Goal: Information Seeking & Learning: Learn about a topic

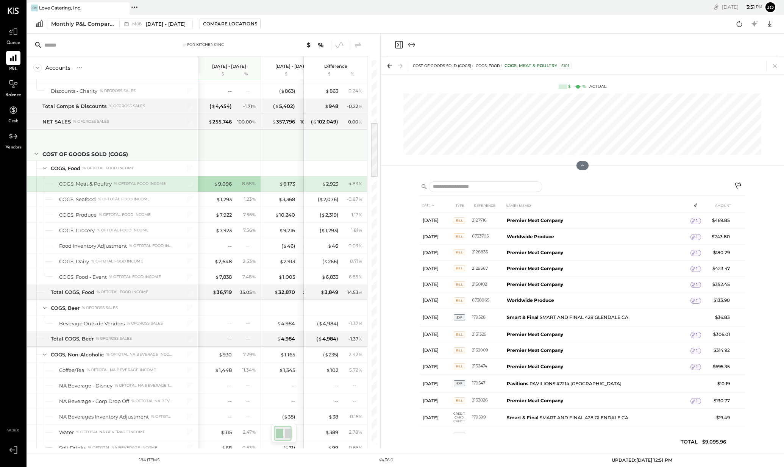
scroll to position [433, 0]
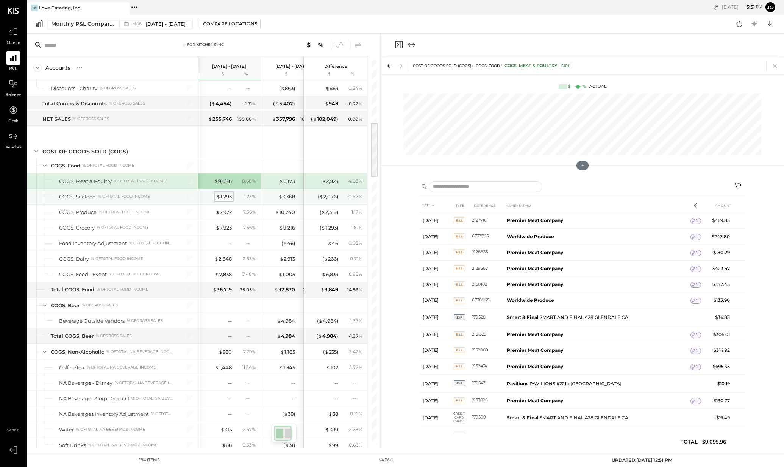
click at [227, 197] on div "$ 1,293" at bounding box center [224, 196] width 16 height 7
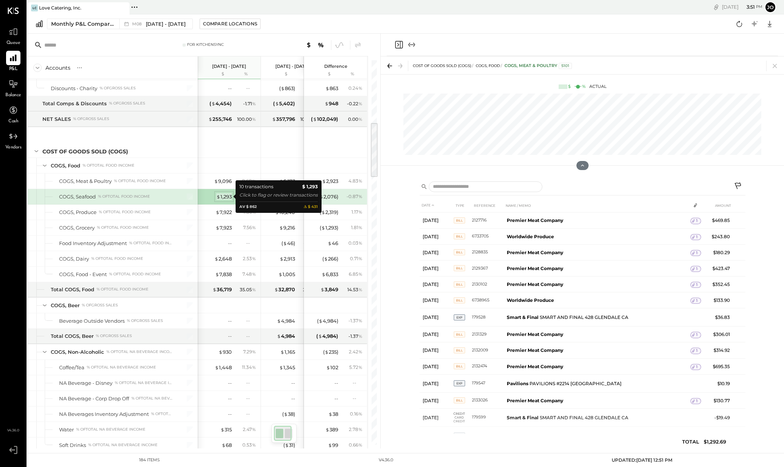
scroll to position [0, 0]
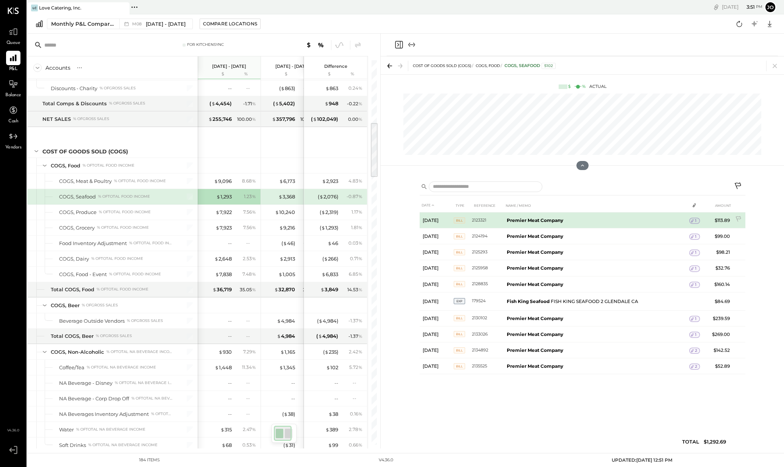
click at [694, 220] on icon at bounding box center [692, 220] width 5 height 5
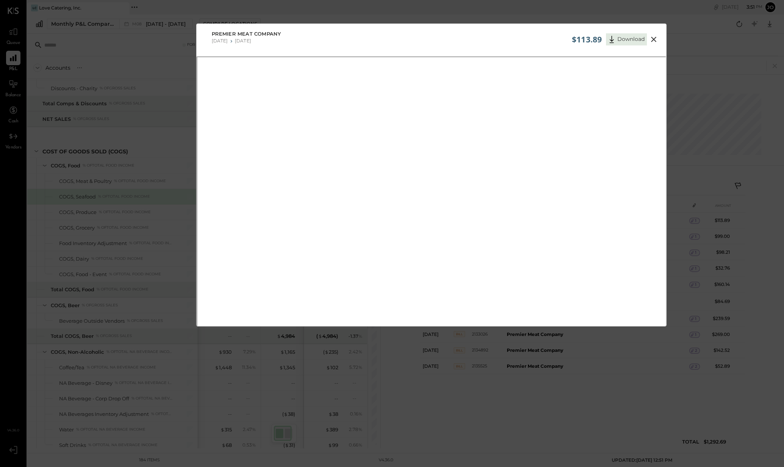
click at [651, 39] on icon at bounding box center [654, 39] width 9 height 9
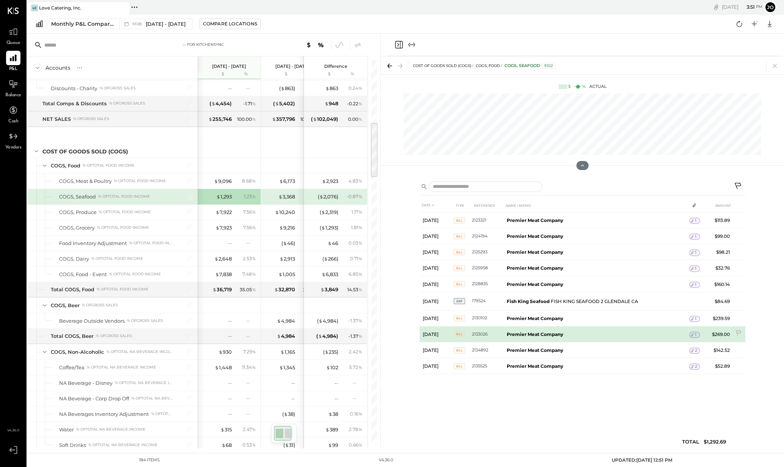
click at [695, 335] on icon at bounding box center [692, 334] width 5 height 5
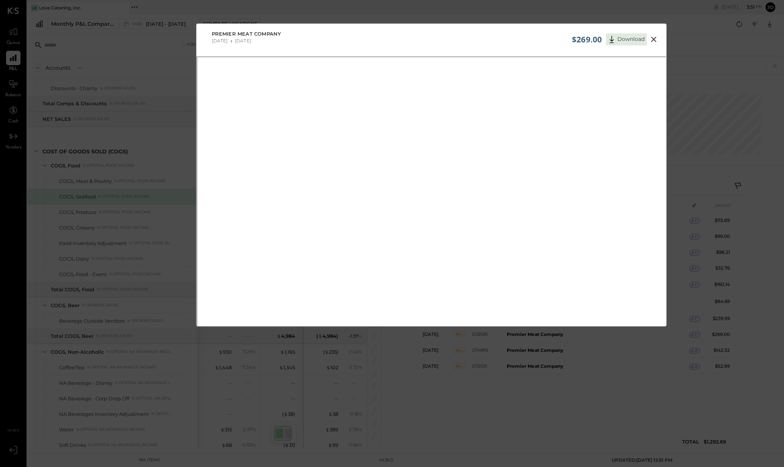
click at [651, 40] on icon at bounding box center [654, 39] width 9 height 9
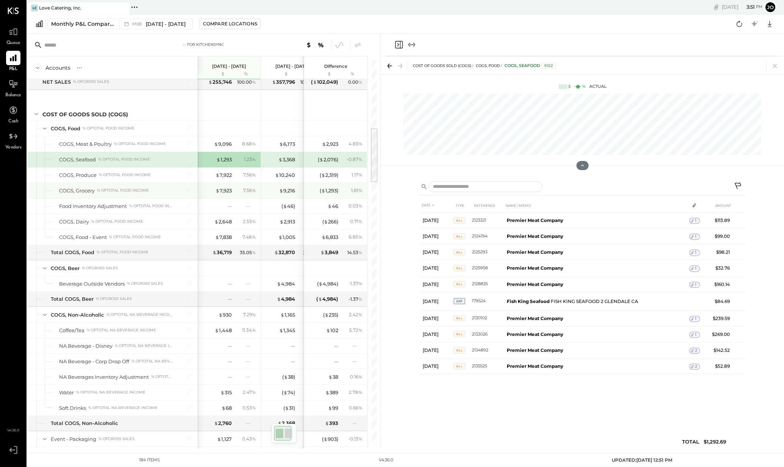
scroll to position [495, 0]
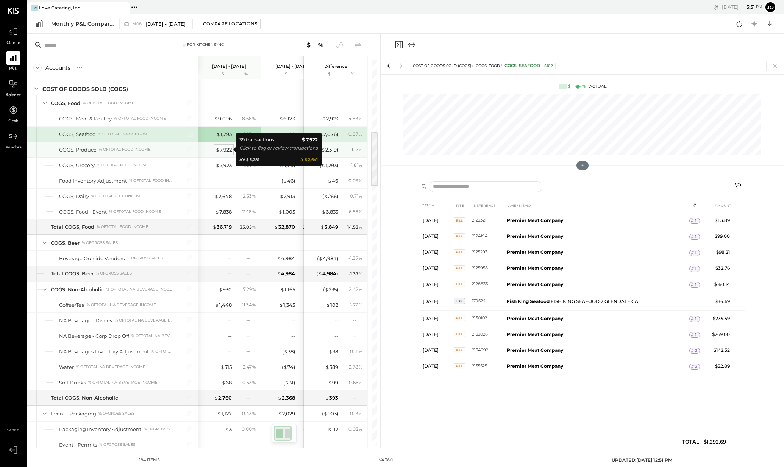
click at [222, 149] on div "$ 7,922" at bounding box center [224, 149] width 16 height 7
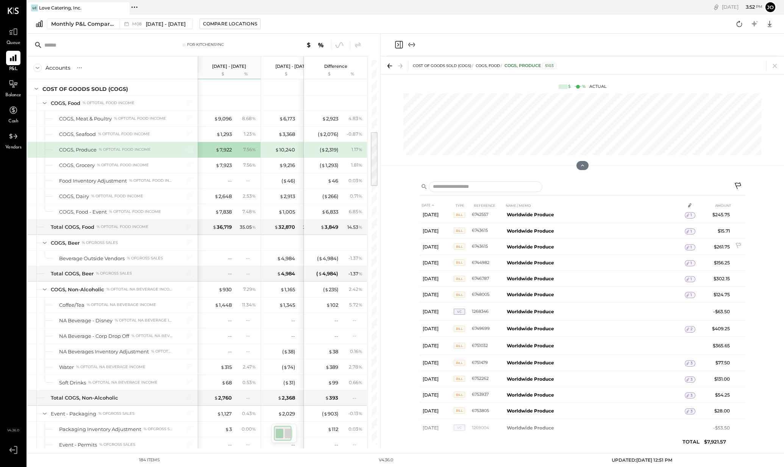
scroll to position [422, 0]
click at [222, 166] on div "$ 7,923" at bounding box center [224, 165] width 16 height 7
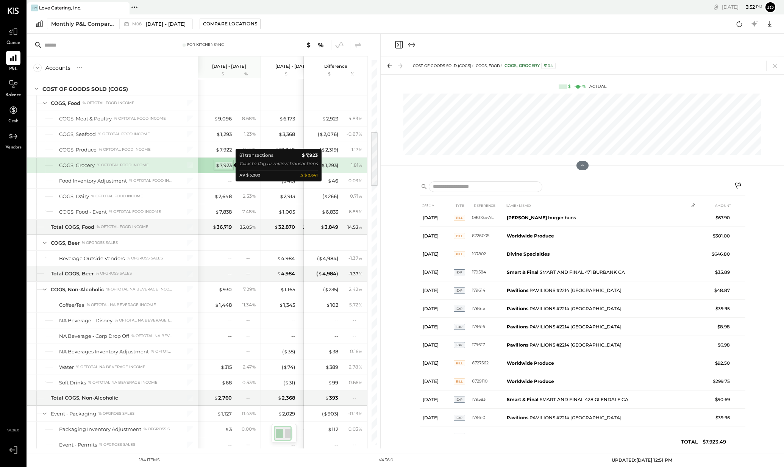
scroll to position [477, 0]
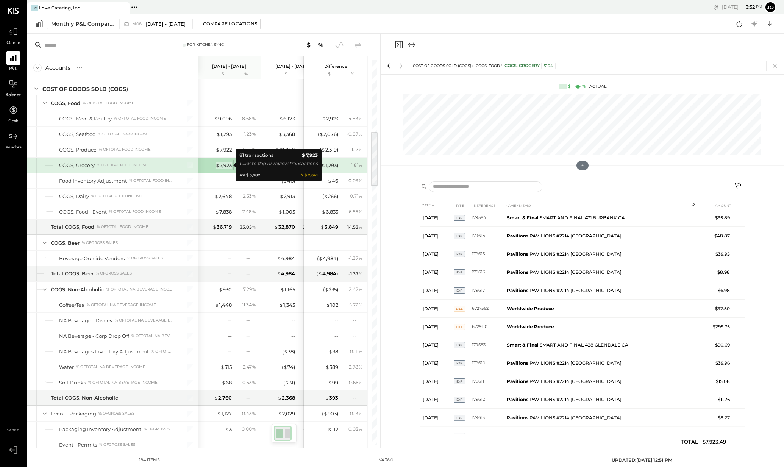
click at [222, 166] on div "$ 7,923" at bounding box center [224, 165] width 16 height 7
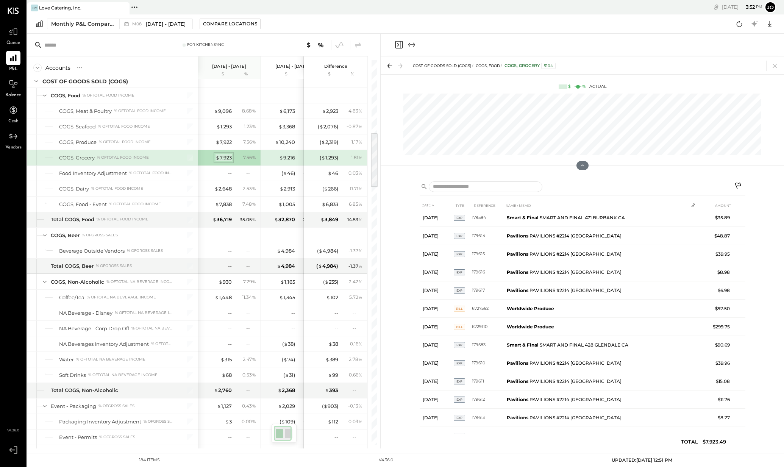
click at [219, 158] on div "$ 7,923" at bounding box center [224, 157] width 16 height 7
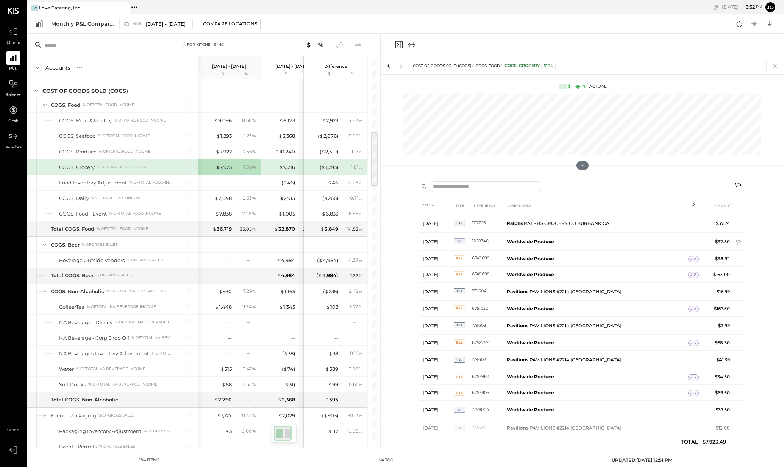
scroll to position [1179, 0]
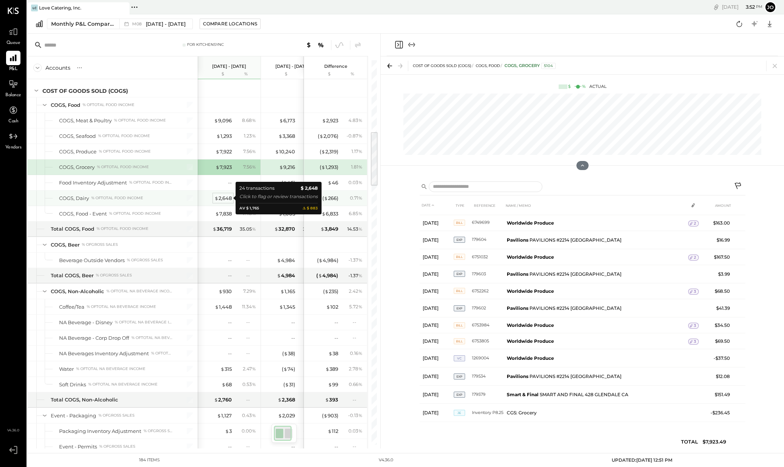
click at [224, 197] on div "$ 2,648" at bounding box center [222, 198] width 17 height 7
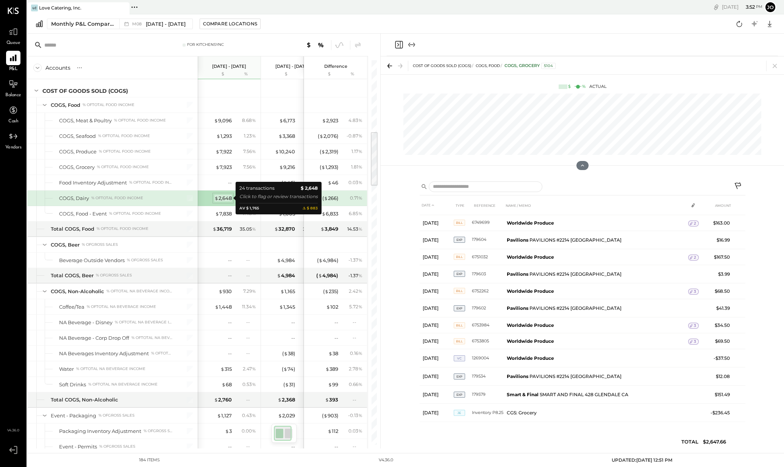
scroll to position [225, 0]
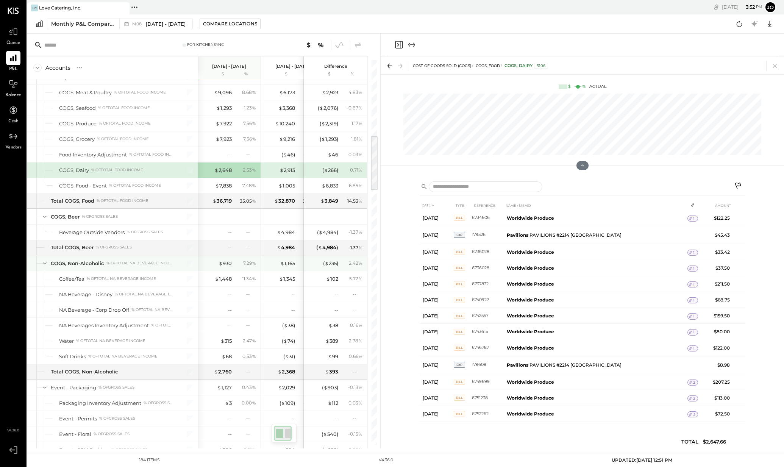
scroll to position [523, 0]
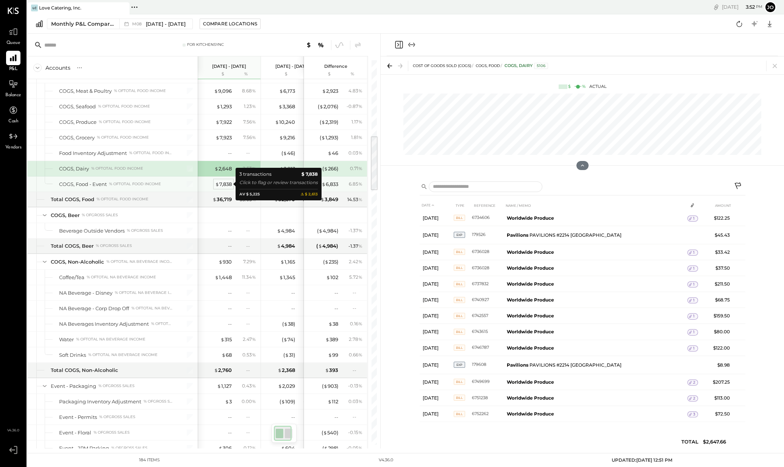
click at [222, 185] on div "$ 7,838" at bounding box center [223, 184] width 17 height 7
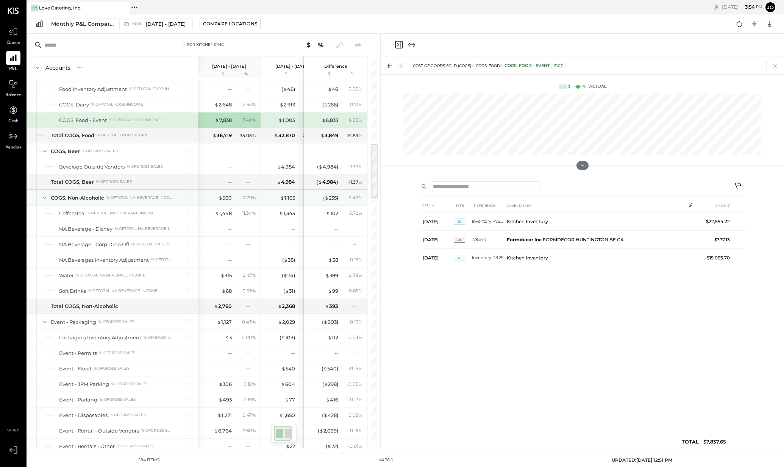
scroll to position [0, 0]
click at [223, 195] on div "$ 930" at bounding box center [224, 197] width 13 height 7
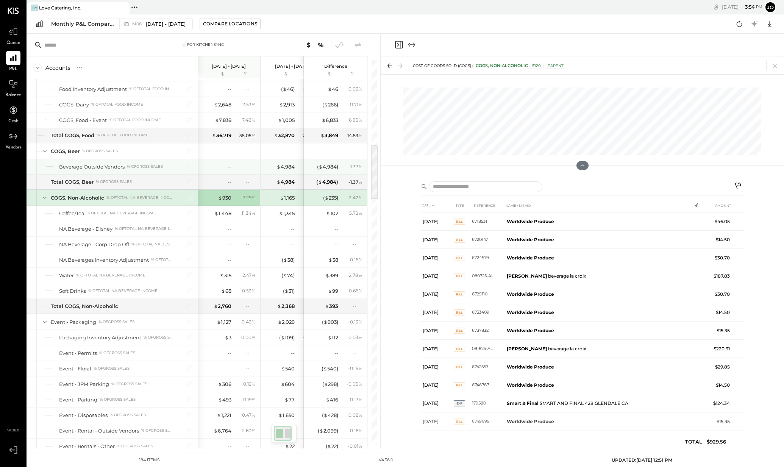
click at [224, 164] on div "--" at bounding box center [216, 166] width 30 height 7
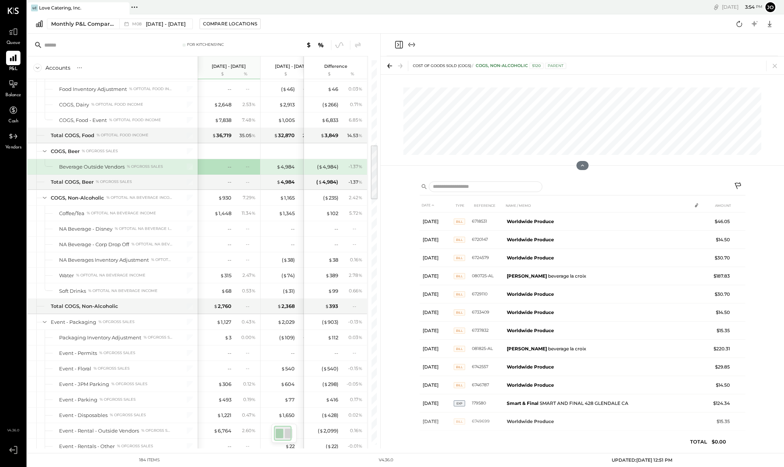
scroll to position [587, 0]
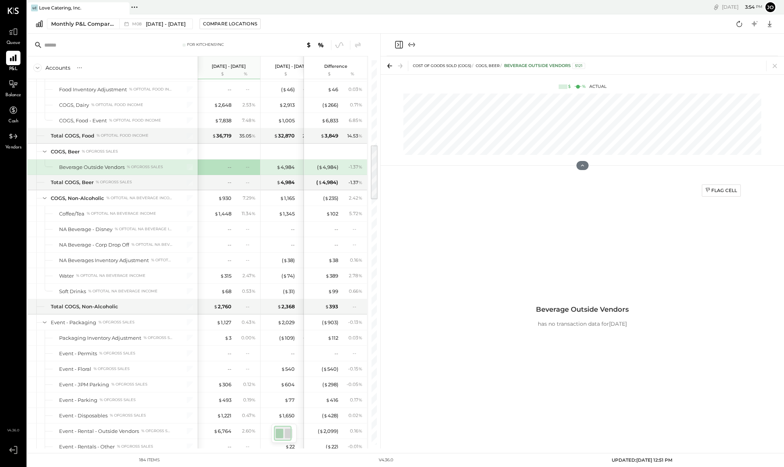
click at [620, 144] on div "COST OF GOODS SOLD (COGS) COGS, Beer Beverage Outside Vendors 5121 $ % Actual" at bounding box center [583, 116] width 404 height 120
click at [228, 197] on div "$ 930" at bounding box center [224, 198] width 13 height 7
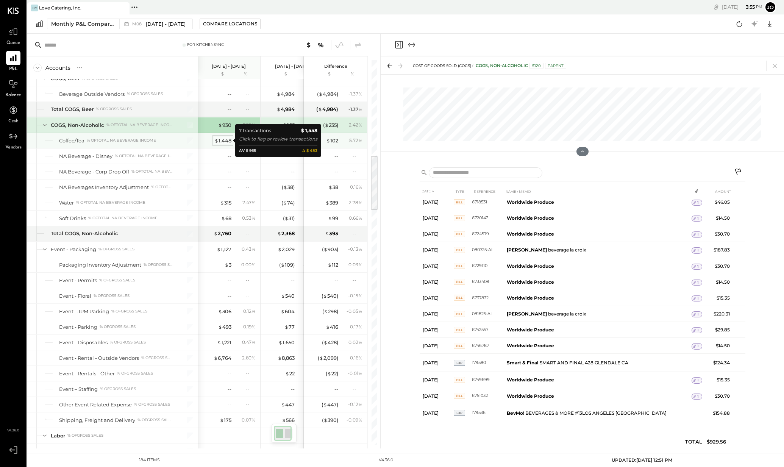
scroll to position [658, 0]
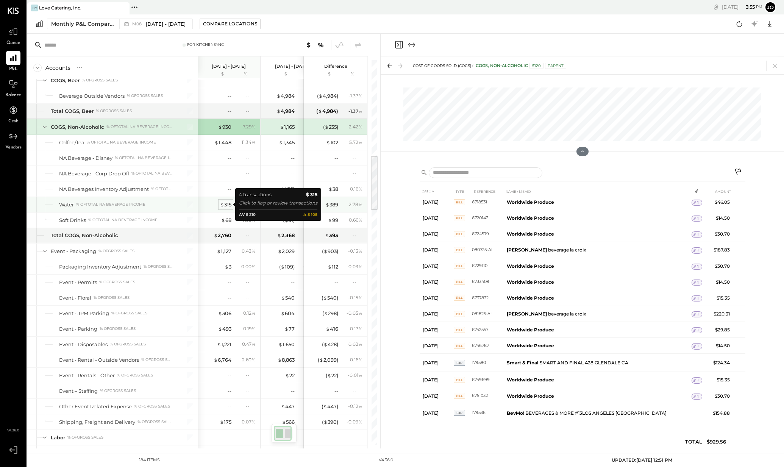
click at [226, 204] on div "$ 315" at bounding box center [225, 204] width 11 height 7
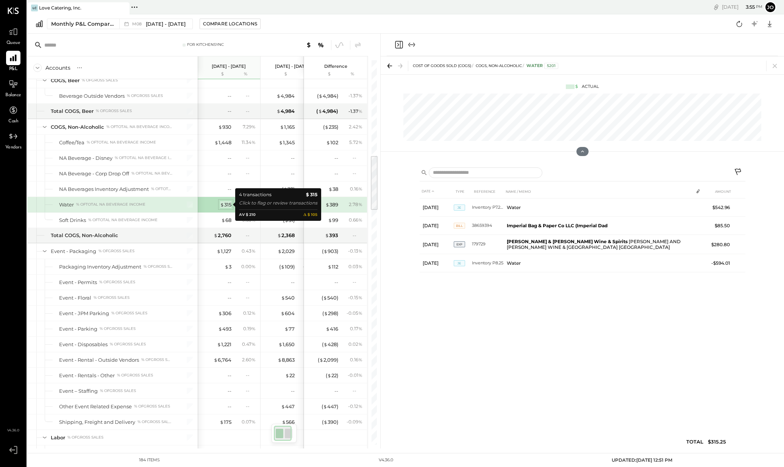
scroll to position [0, 0]
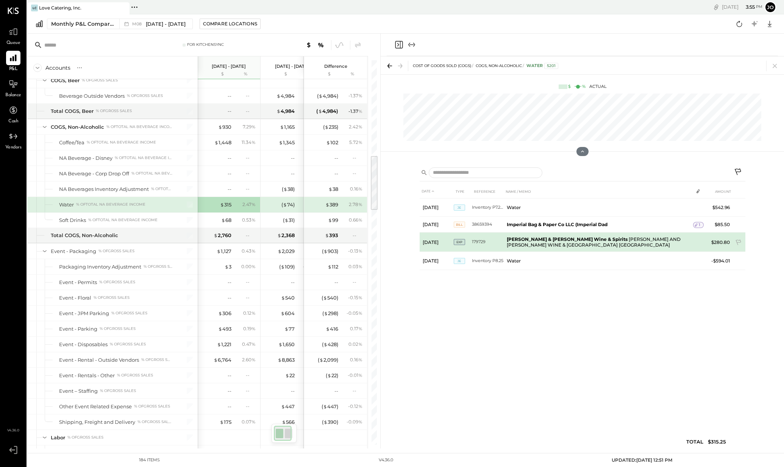
click at [660, 240] on td "[PERSON_NAME] & [PERSON_NAME] Wine & Spirits [PERSON_NAME] AND [PERSON_NAME] WI…" at bounding box center [598, 242] width 189 height 19
click at [723, 240] on td "$280.80" at bounding box center [718, 242] width 29 height 19
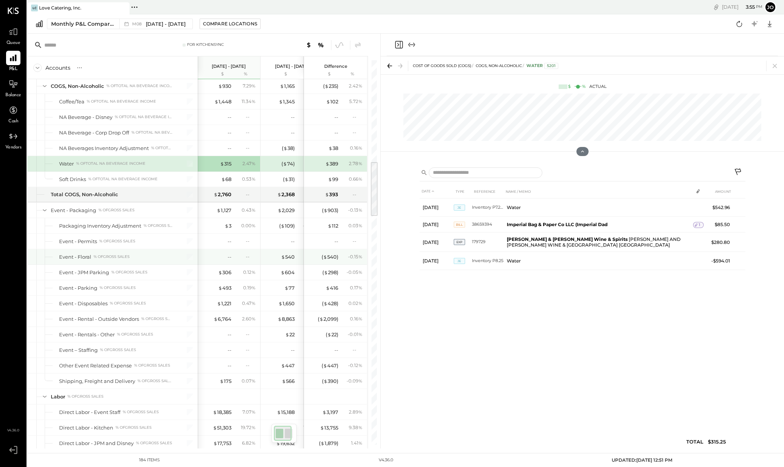
scroll to position [714, 0]
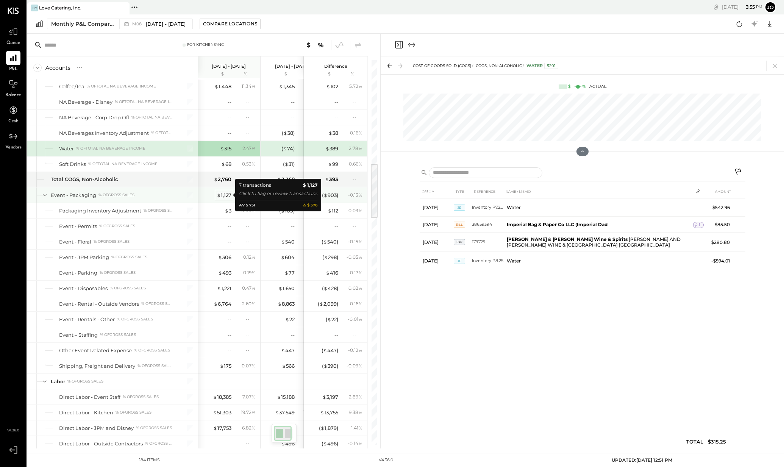
click at [226, 193] on div "$ 1,127" at bounding box center [224, 195] width 15 height 7
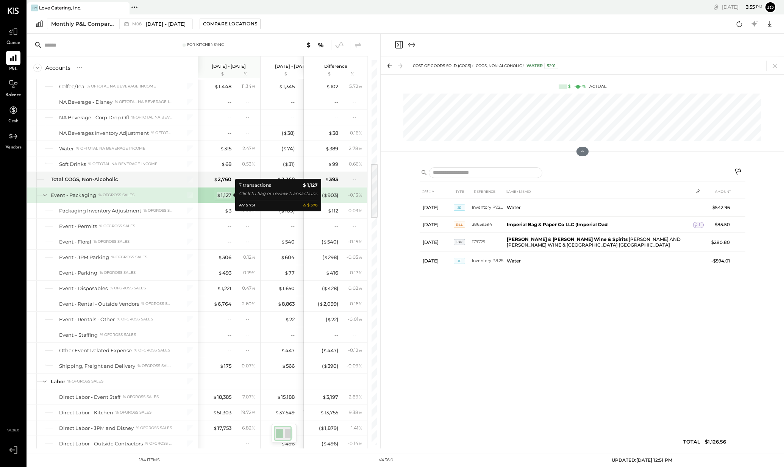
scroll to position [714, 0]
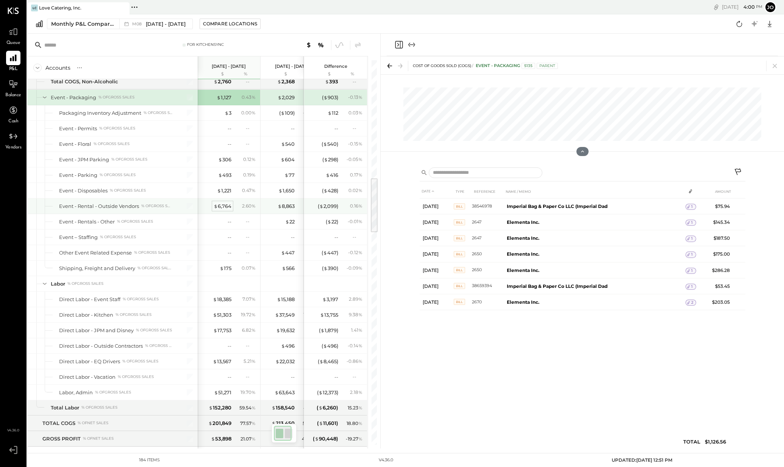
scroll to position [813, 0]
click at [226, 206] on div "$ 6,764" at bounding box center [223, 204] width 18 height 7
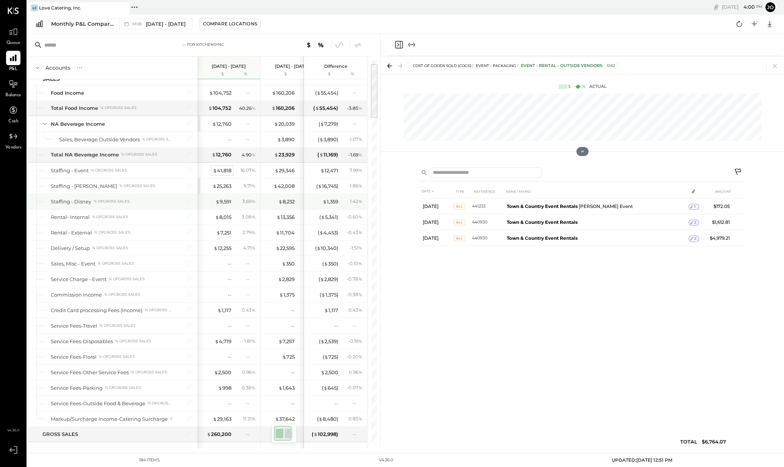
scroll to position [26, 0]
click at [221, 231] on div "$ 7,251" at bounding box center [223, 231] width 15 height 7
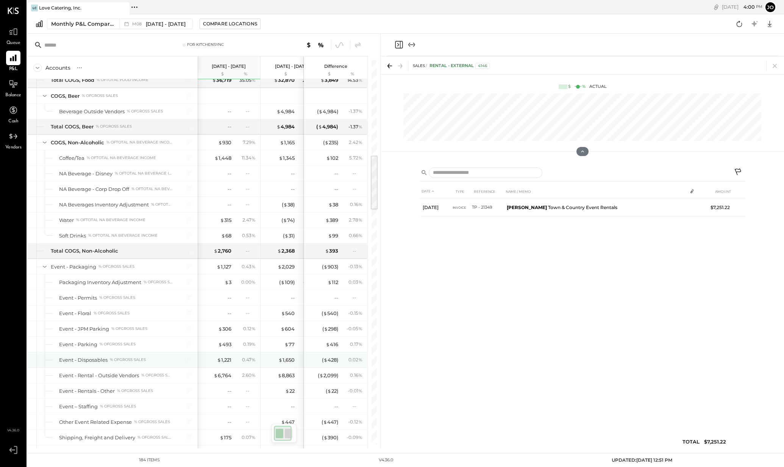
scroll to position [671, 0]
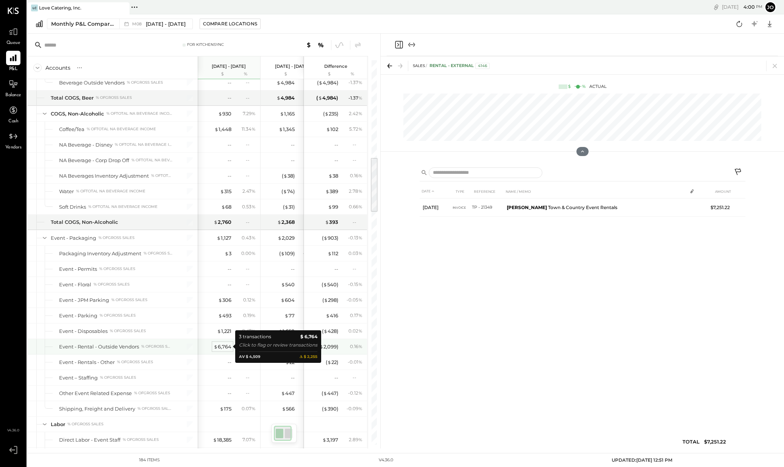
click at [226, 348] on div "$ 6,764" at bounding box center [223, 346] width 18 height 7
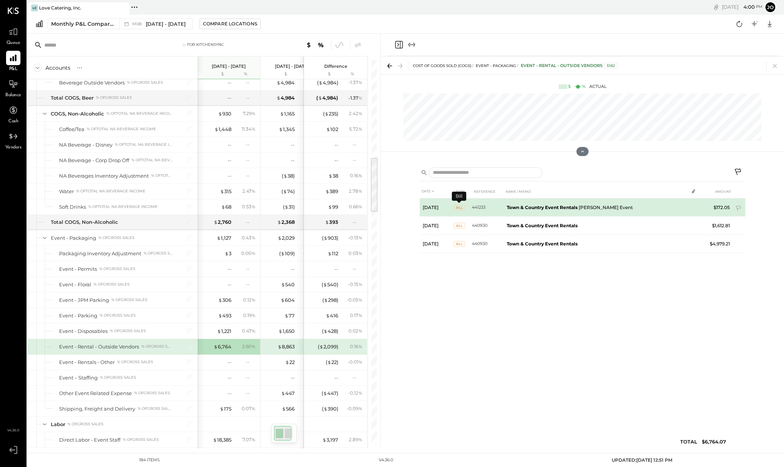
click at [458, 209] on span "BILL" at bounding box center [459, 208] width 11 height 6
click at [460, 208] on span "BILL" at bounding box center [459, 208] width 11 height 6
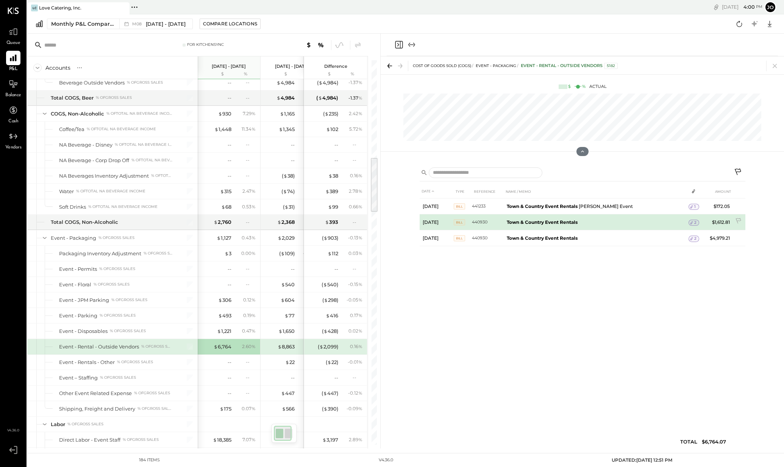
click at [691, 223] on icon at bounding box center [691, 222] width 5 height 5
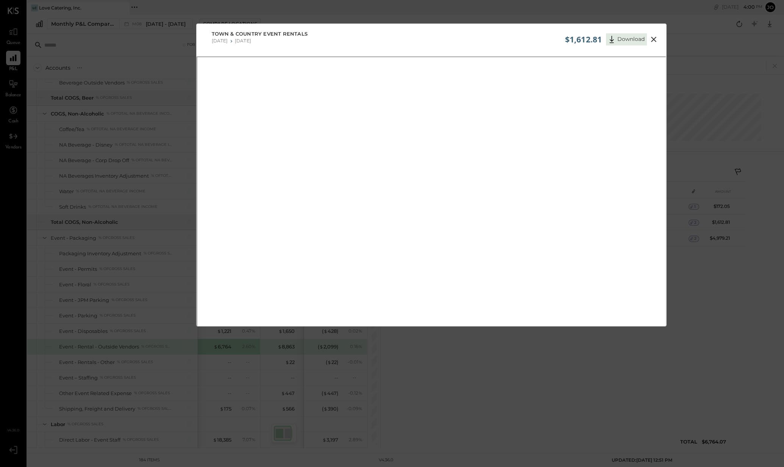
click at [656, 39] on icon at bounding box center [654, 39] width 9 height 9
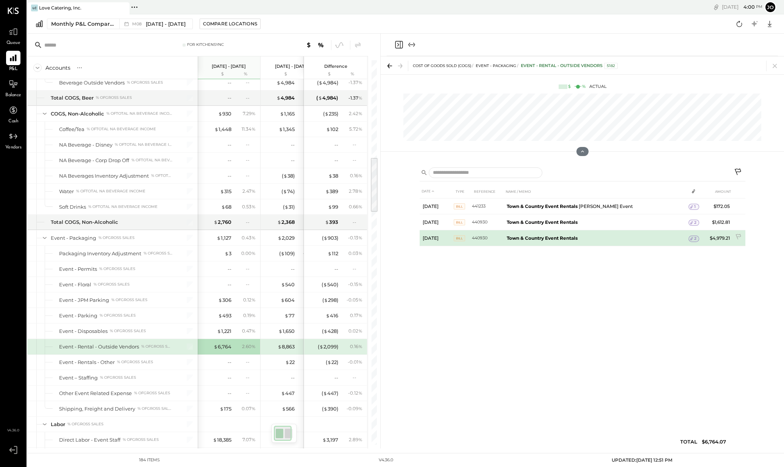
click at [692, 237] on icon at bounding box center [691, 238] width 5 height 5
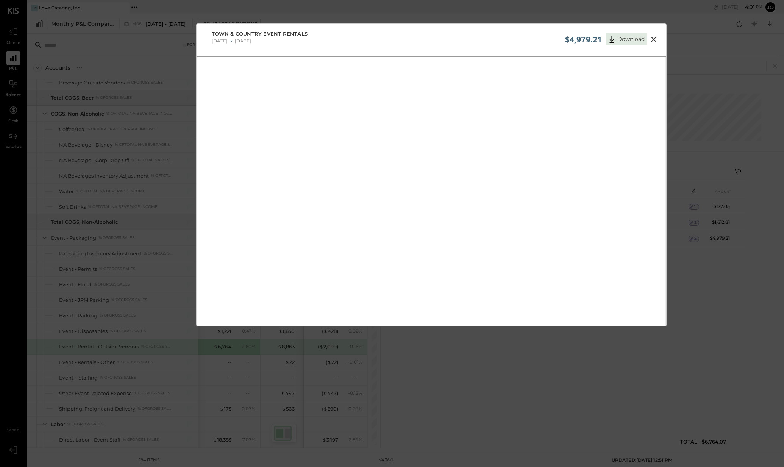
click at [651, 39] on icon at bounding box center [654, 39] width 9 height 9
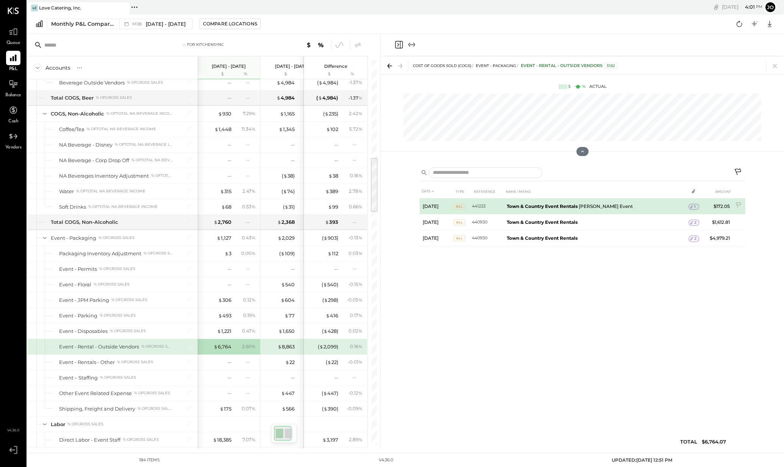
click at [693, 207] on icon at bounding box center [691, 206] width 5 height 5
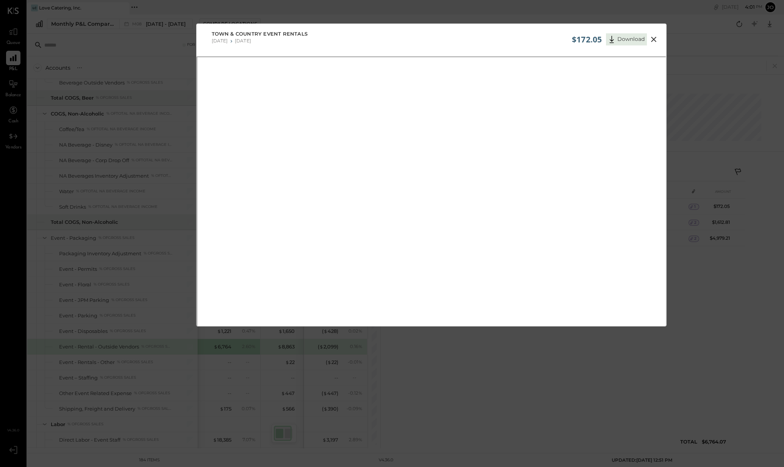
click at [653, 38] on icon at bounding box center [654, 39] width 9 height 9
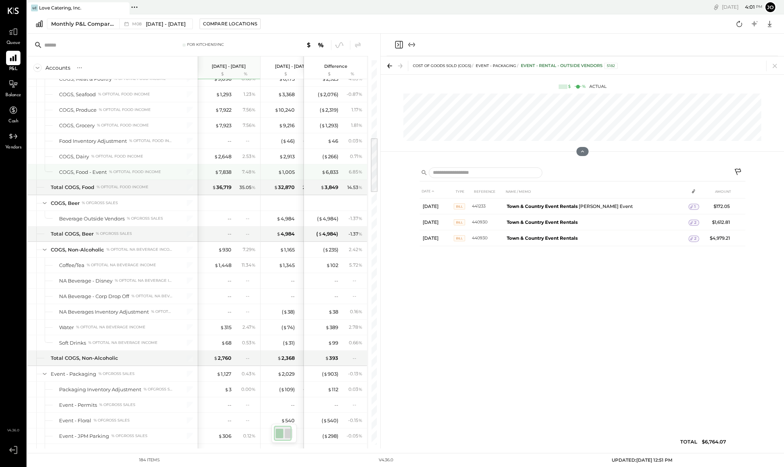
scroll to position [535, 0]
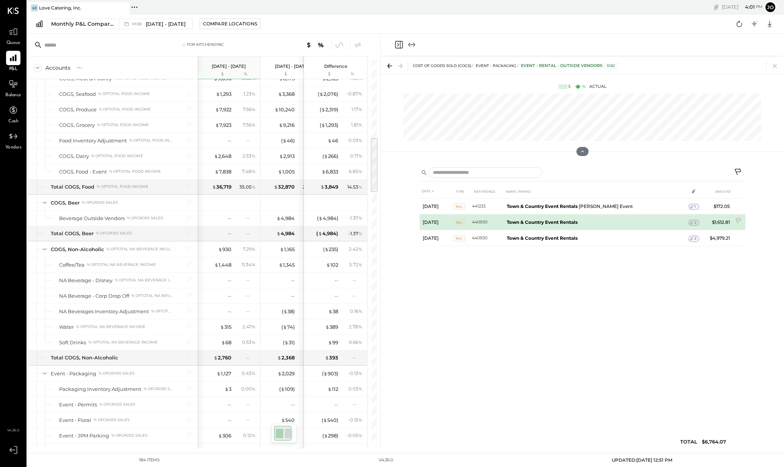
click at [689, 223] on icon at bounding box center [691, 222] width 5 height 5
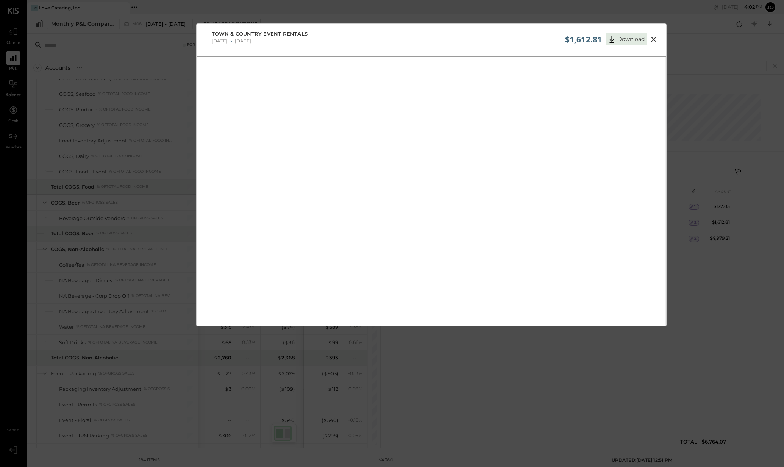
click at [653, 38] on icon at bounding box center [653, 39] width 5 height 5
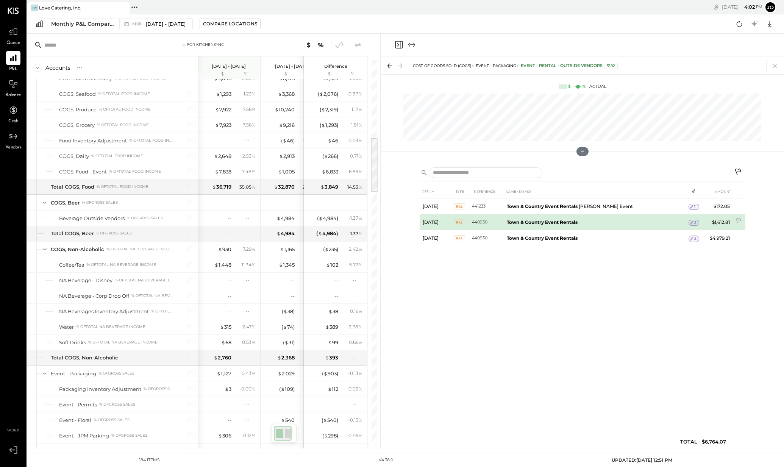
click at [695, 221] on span "2" at bounding box center [696, 222] width 2 height 5
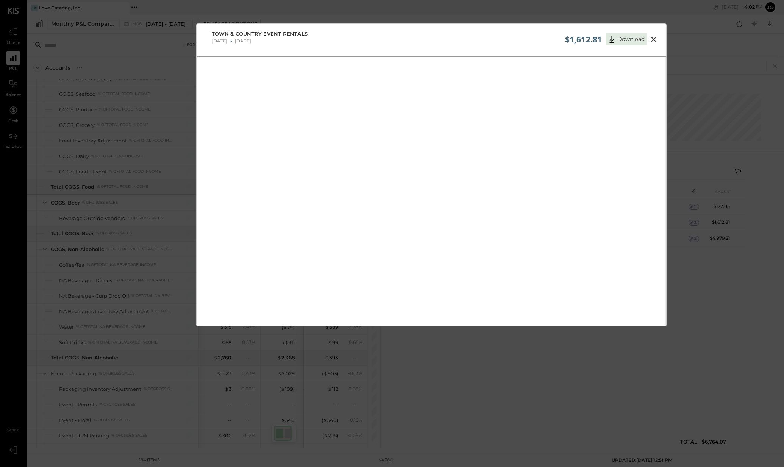
click at [654, 38] on icon at bounding box center [653, 39] width 5 height 5
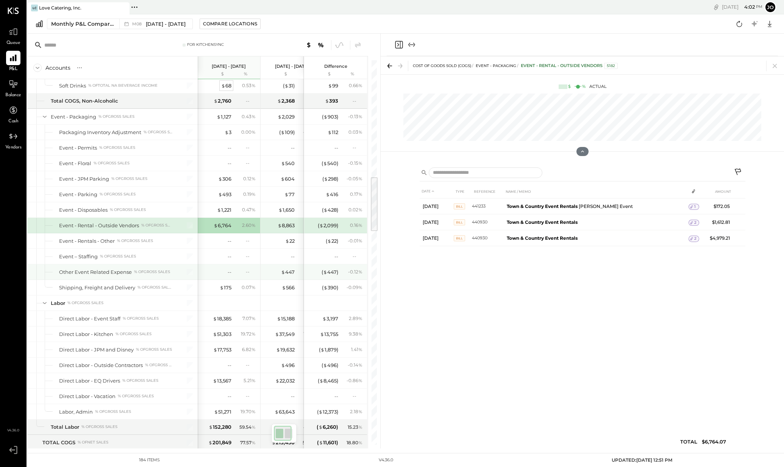
scroll to position [804, 0]
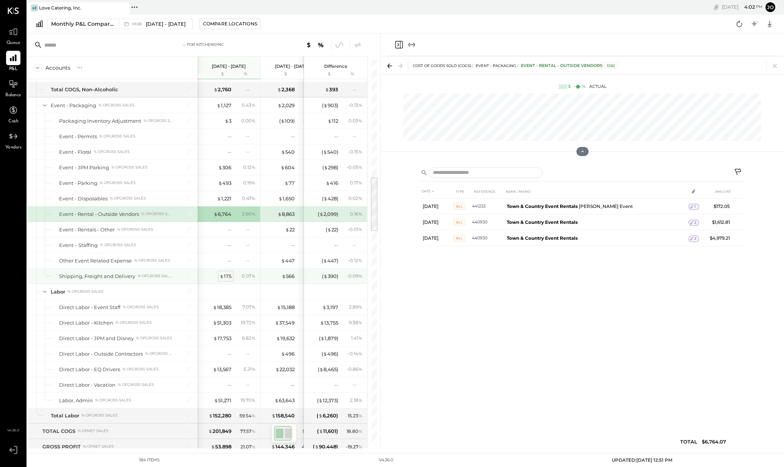
click at [226, 276] on div "$ 175" at bounding box center [226, 276] width 12 height 7
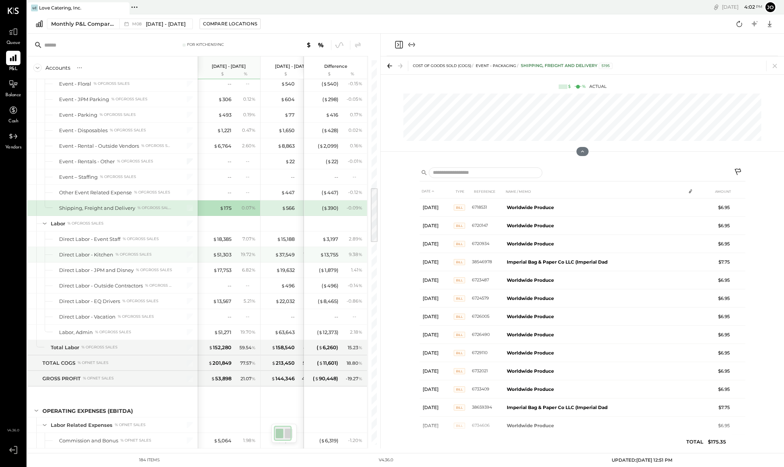
scroll to position [889, 0]
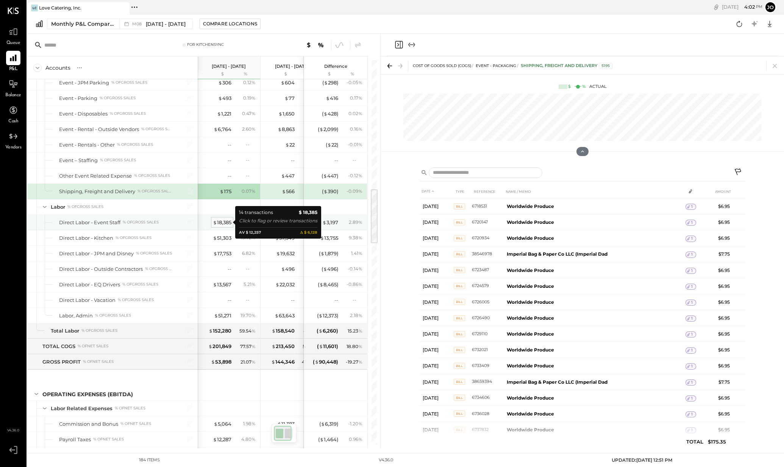
click at [221, 222] on div "$ 18,385" at bounding box center [222, 222] width 19 height 7
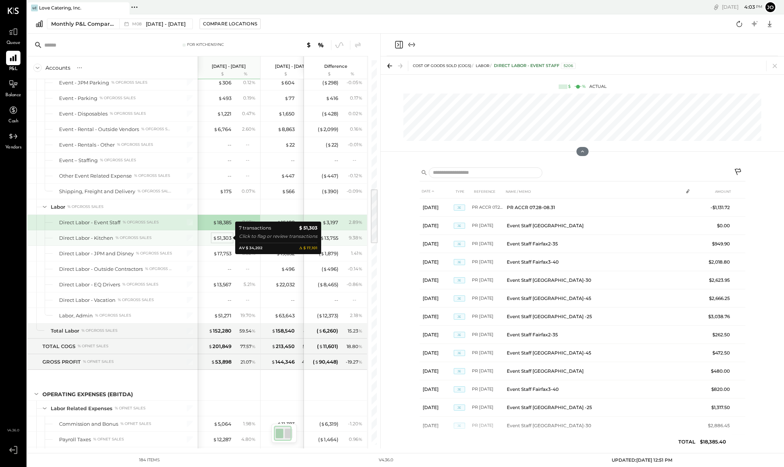
click at [222, 239] on div "$ 51,303" at bounding box center [222, 238] width 19 height 7
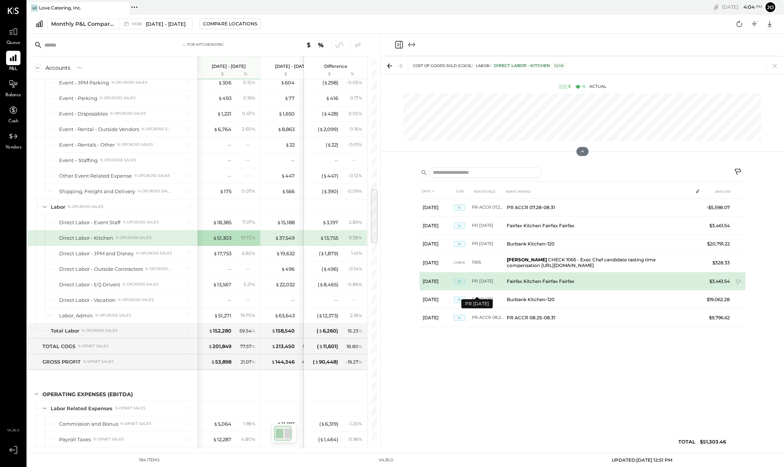
click at [508, 286] on tr "[DATE] JE PR [DATE] Fairfax Kitchen Fairfax Fairfax $3,461.54" at bounding box center [583, 281] width 326 height 18
click at [526, 287] on td "Fairfax Kitchen Fairfax Fairfax" at bounding box center [598, 281] width 189 height 18
drag, startPoint x: 526, startPoint y: 287, endPoint x: 472, endPoint y: 288, distance: 54.2
click at [526, 287] on td "Fairfax Kitchen Fairfax Fairfax" at bounding box center [598, 281] width 189 height 18
click at [469, 287] on td "JE" at bounding box center [463, 281] width 18 height 18
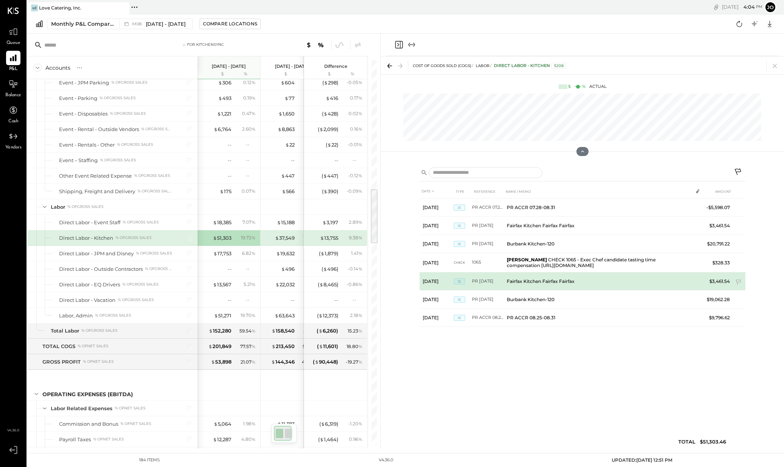
click at [461, 285] on span "JE" at bounding box center [459, 282] width 11 height 6
click at [460, 285] on span "JE" at bounding box center [459, 282] width 11 height 6
click at [479, 285] on td "PR [DATE]" at bounding box center [488, 281] width 32 height 18
click at [524, 288] on td "Fairfax Kitchen Fairfax Fairfax" at bounding box center [598, 281] width 189 height 18
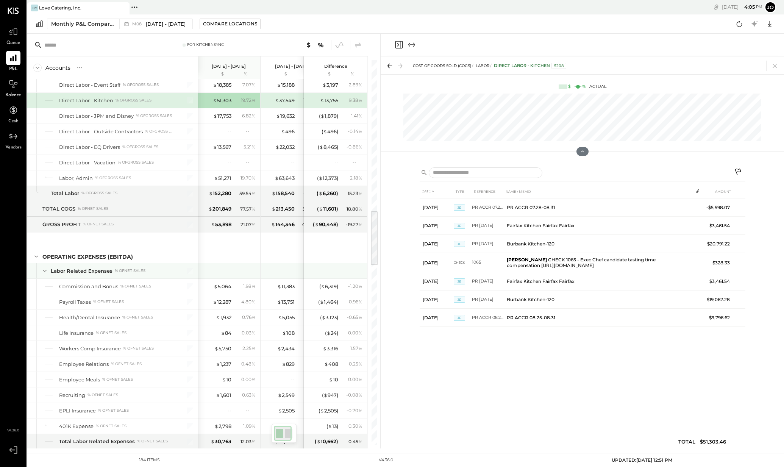
scroll to position [1040, 0]
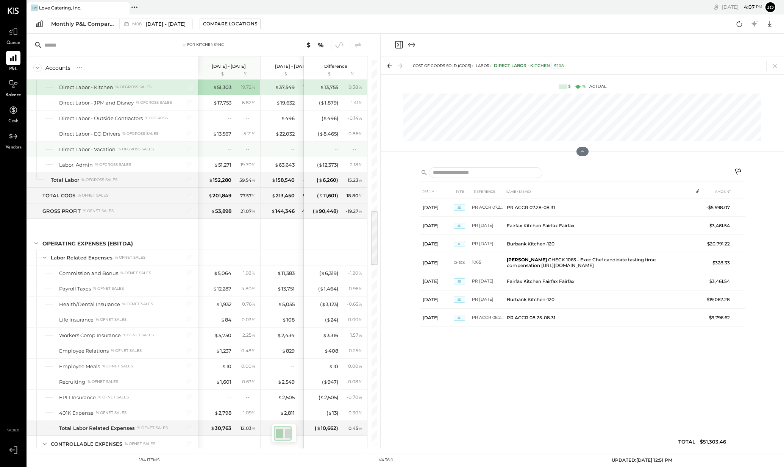
click at [218, 152] on div "--" at bounding box center [216, 149] width 30 height 7
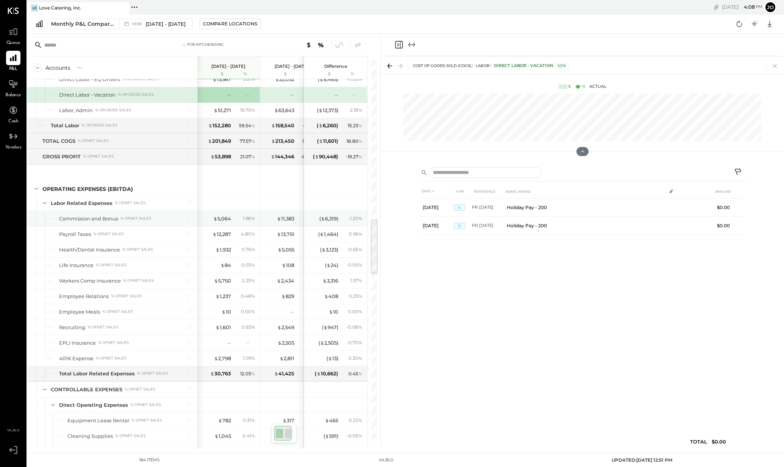
scroll to position [1114, 0]
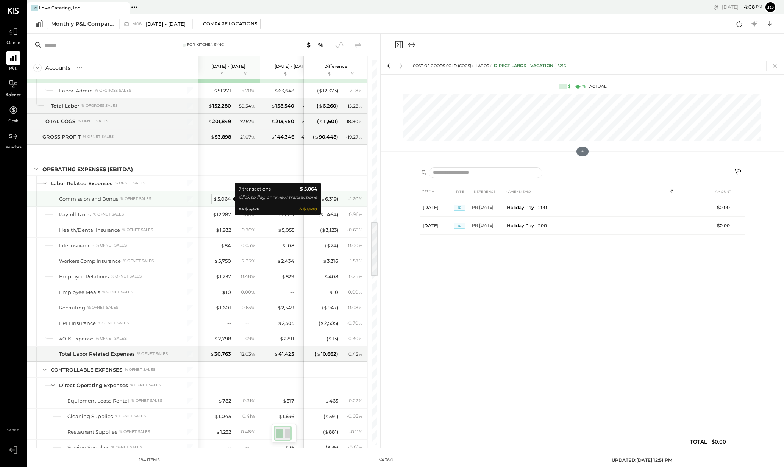
click at [215, 198] on span "$" at bounding box center [215, 199] width 4 height 6
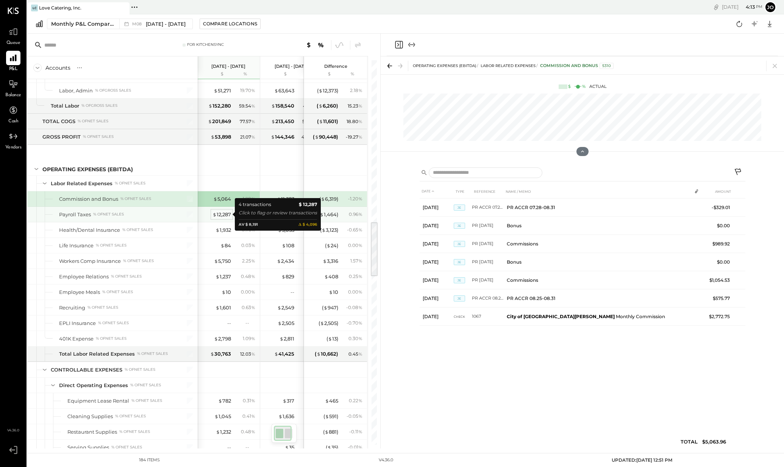
click at [224, 215] on div "$ 12,287" at bounding box center [222, 214] width 19 height 7
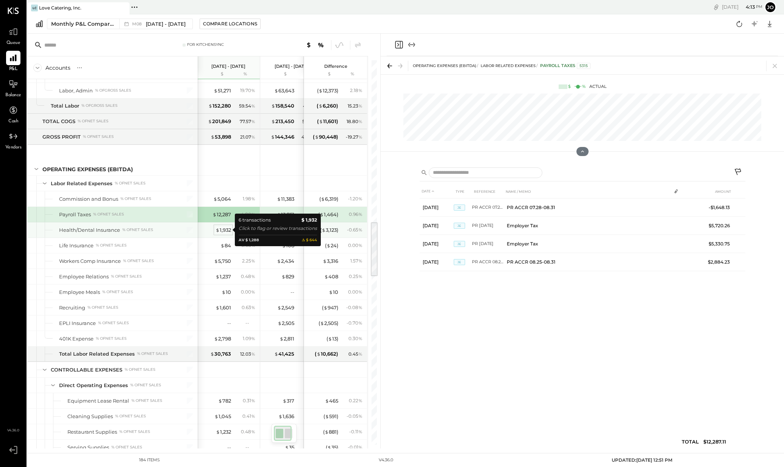
click at [226, 231] on div "$ 1,932" at bounding box center [224, 230] width 16 height 7
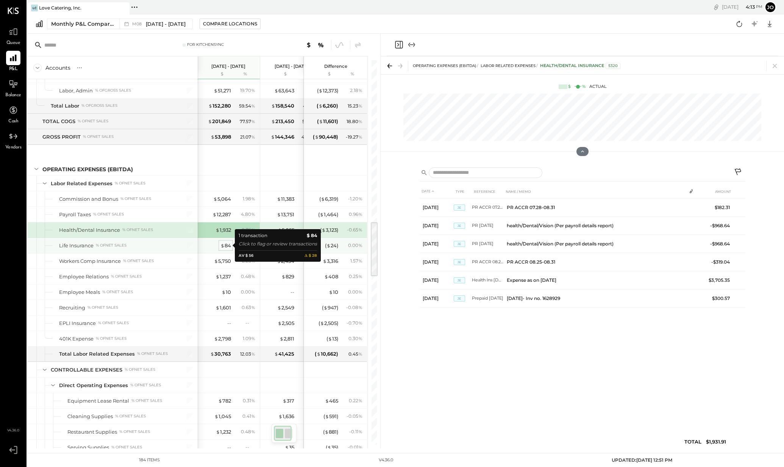
click at [226, 248] on div "$ 84" at bounding box center [226, 245] width 11 height 7
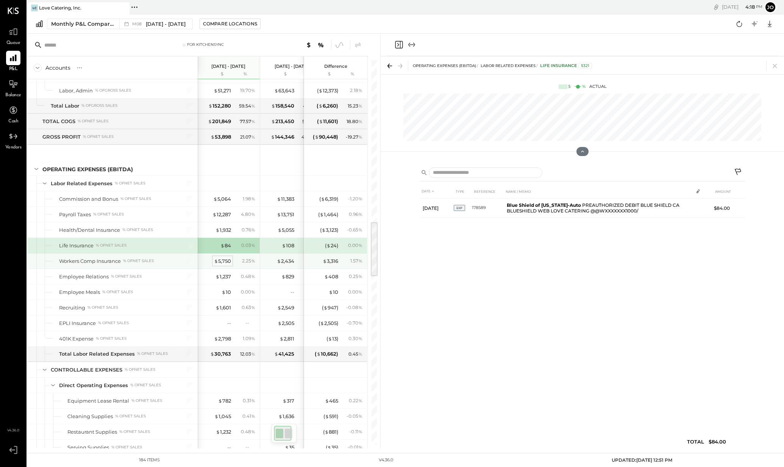
click at [222, 260] on div "$ 5,750" at bounding box center [222, 261] width 17 height 7
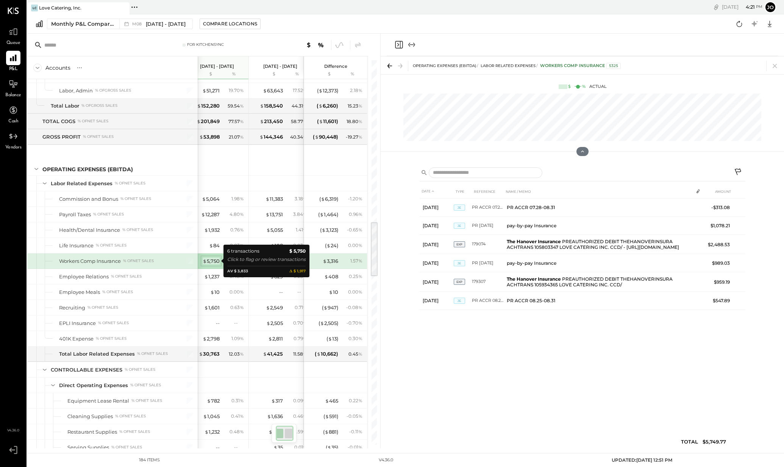
scroll to position [0, 14]
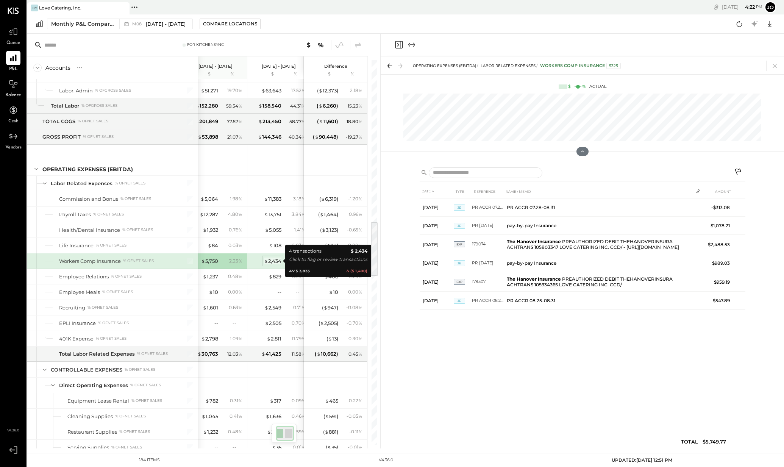
click at [278, 261] on div "$ 2,434" at bounding box center [272, 261] width 17 height 7
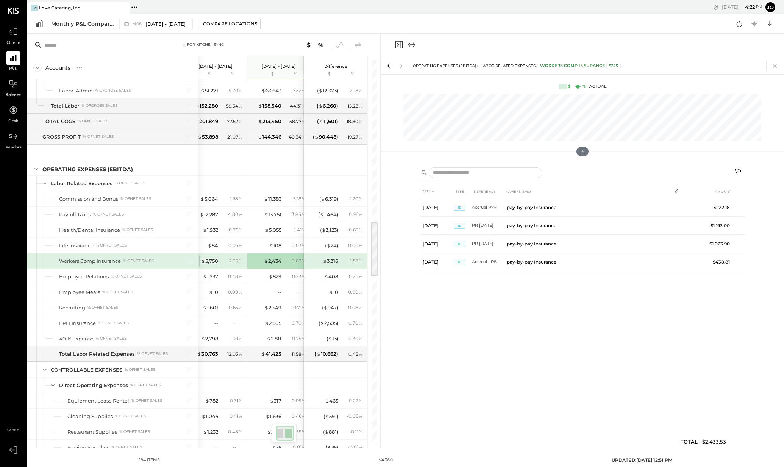
click at [218, 259] on div "$ 5,750" at bounding box center [209, 261] width 17 height 7
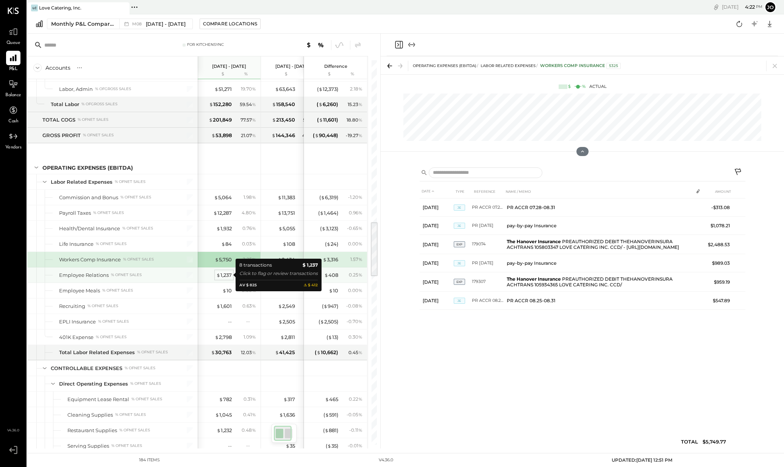
click at [219, 276] on span "$" at bounding box center [218, 275] width 4 height 6
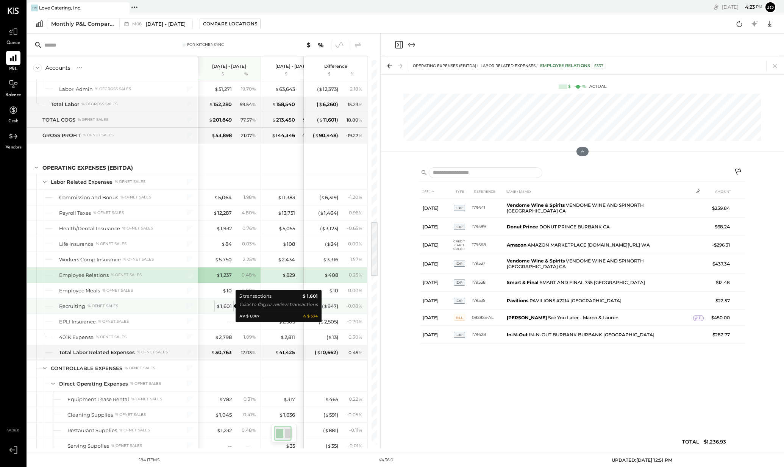
click at [222, 308] on div "$ 1,601" at bounding box center [224, 306] width 16 height 7
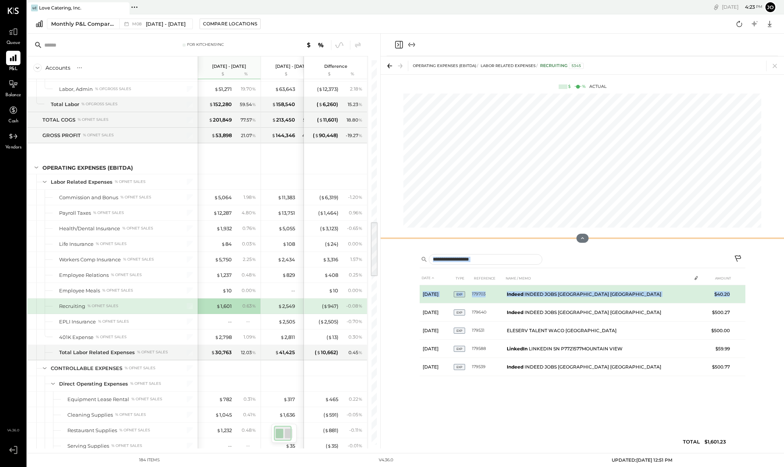
drag, startPoint x: 389, startPoint y: 150, endPoint x: 707, endPoint y: 237, distance: 329.2
click at [707, 237] on div at bounding box center [583, 238] width 404 height 15
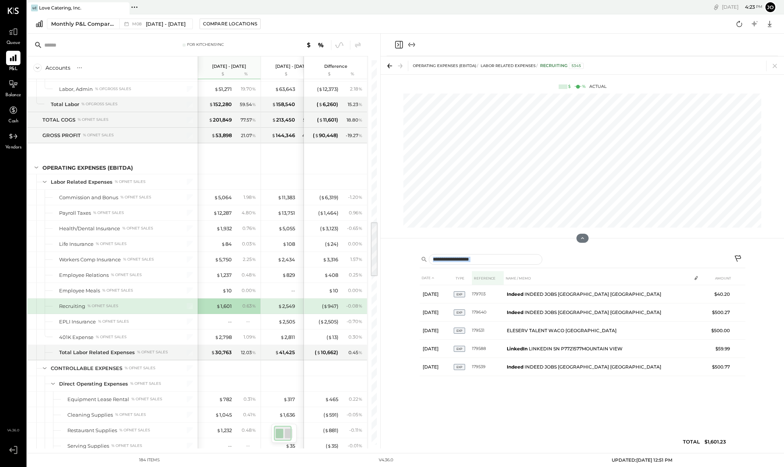
drag, startPoint x: 396, startPoint y: 264, endPoint x: 501, endPoint y: 274, distance: 106.2
click at [501, 274] on div "DATE TYPE REFERENCE NAME / MEMO AMOUNT [DATE] EXP 179703 Indeed INDEED JOBS [GE…" at bounding box center [583, 349] width 404 height 200
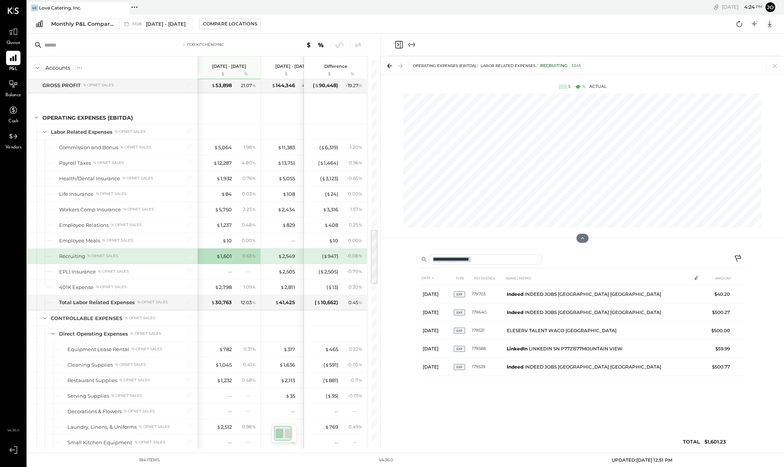
scroll to position [1201, 0]
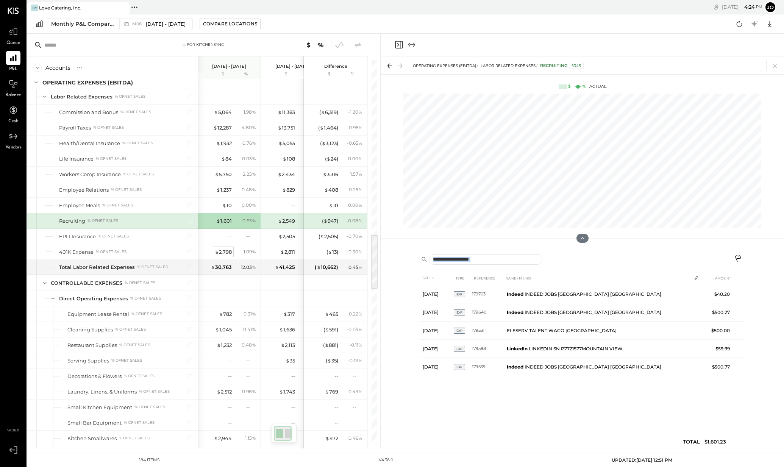
click at [224, 252] on div "$ 2,798" at bounding box center [223, 252] width 17 height 7
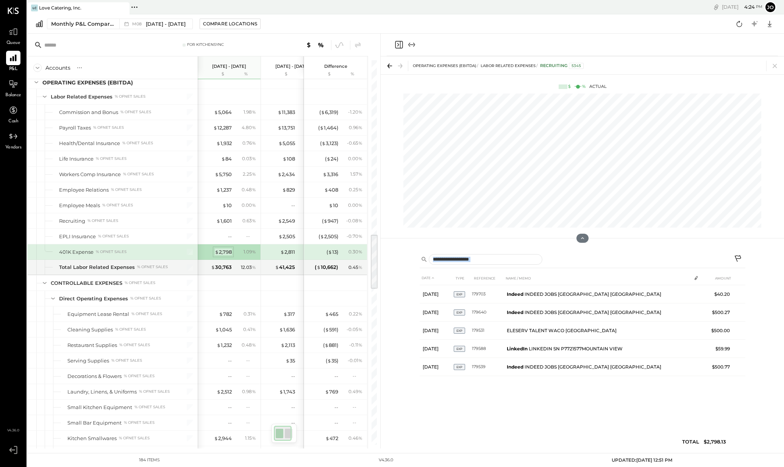
scroll to position [0, 0]
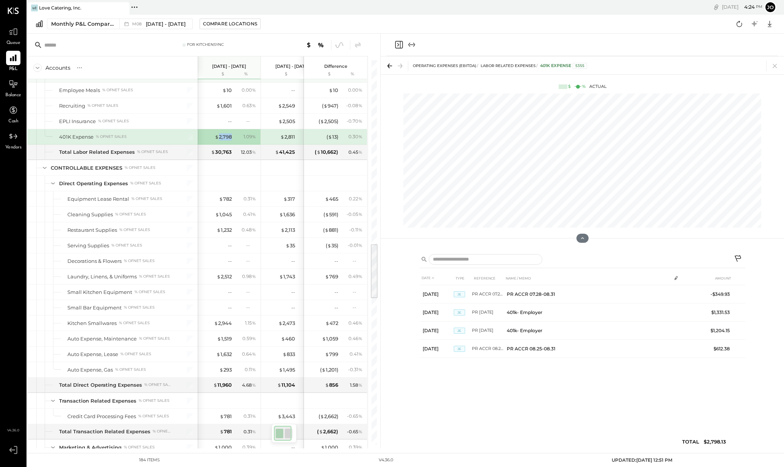
scroll to position [1263, 0]
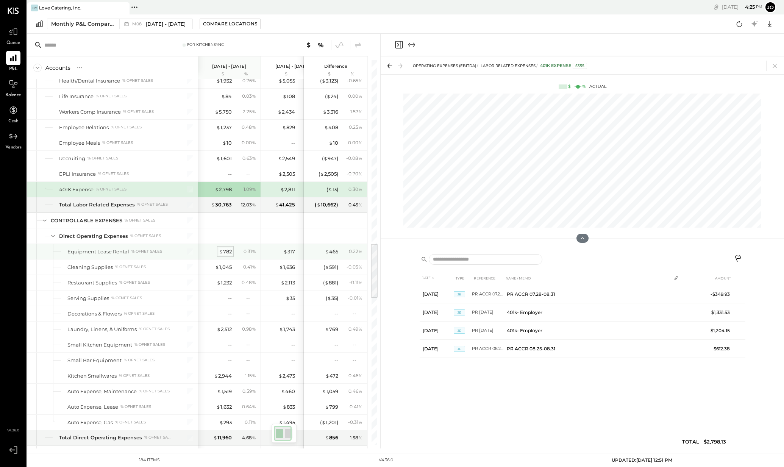
click at [227, 255] on div "$ 782" at bounding box center [225, 251] width 13 height 7
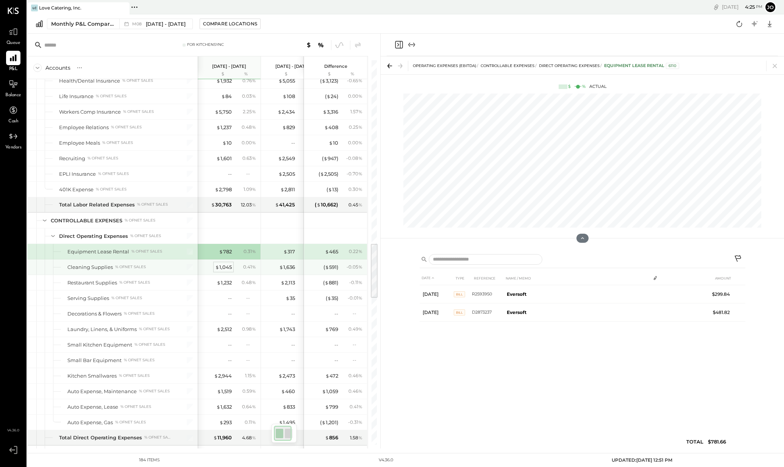
click at [223, 268] on div "$ 1,045" at bounding box center [223, 267] width 17 height 7
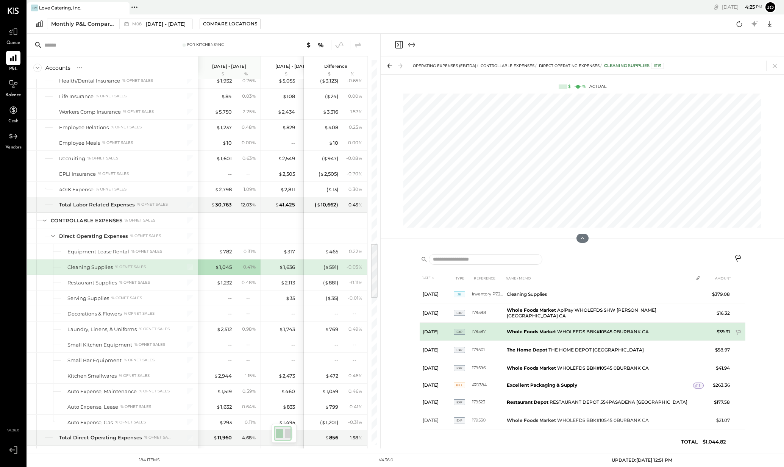
click at [523, 333] on b "Whole Foods Market" at bounding box center [531, 332] width 49 height 6
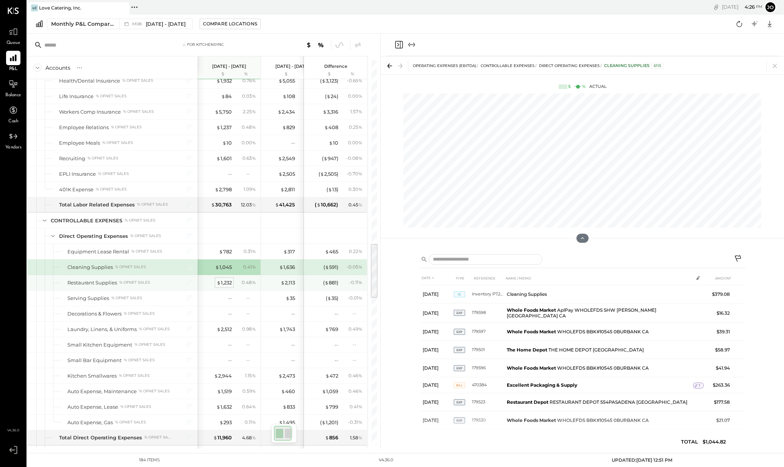
click at [219, 285] on span "$" at bounding box center [219, 283] width 4 height 6
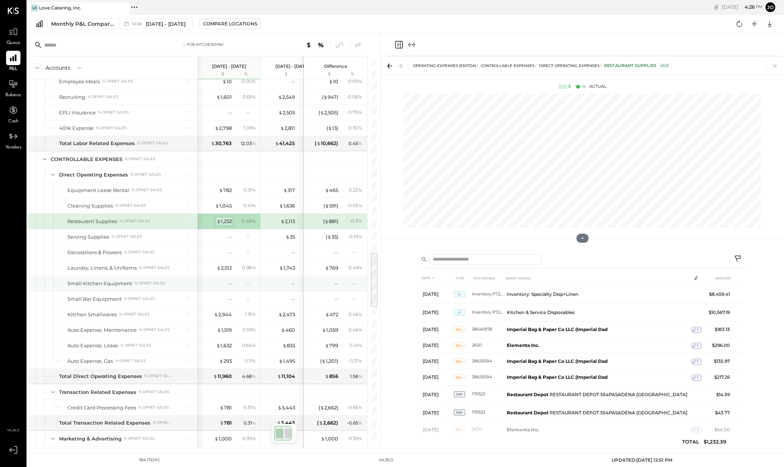
scroll to position [1327, 0]
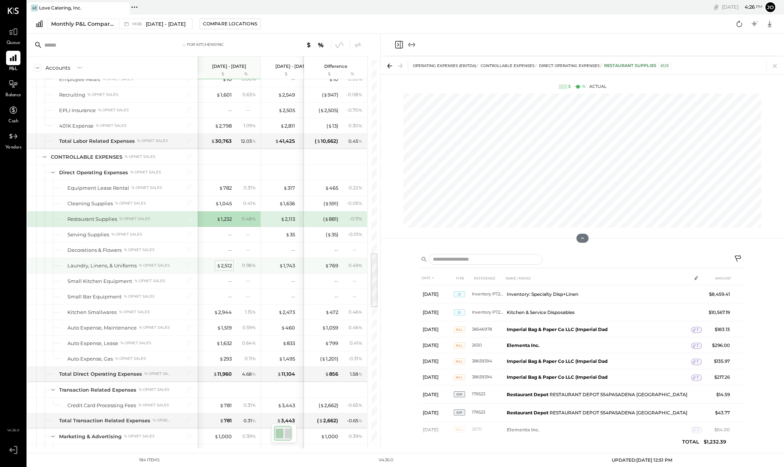
click at [224, 268] on div "$ 2,512" at bounding box center [224, 265] width 15 height 7
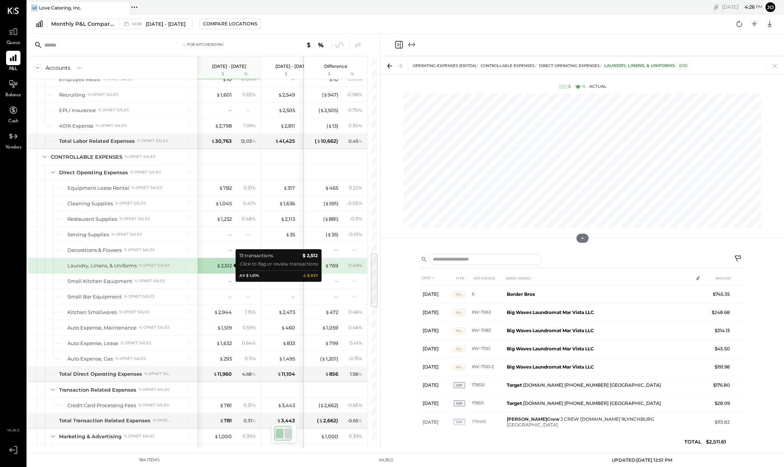
scroll to position [1328, 0]
click at [221, 262] on div "$ 2,512" at bounding box center [224, 264] width 15 height 7
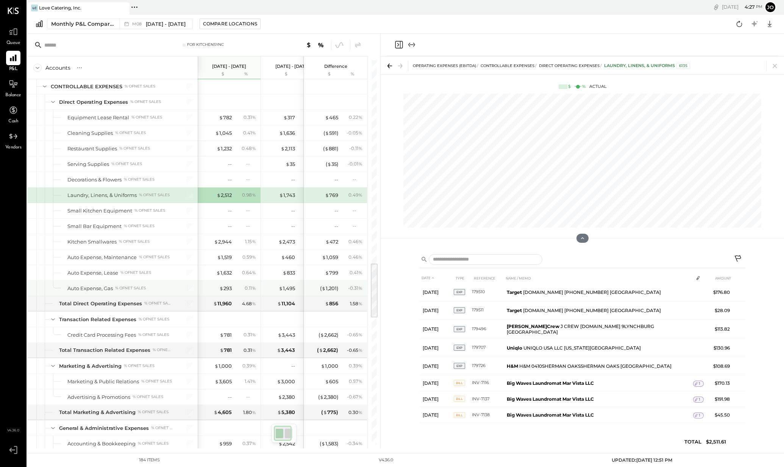
scroll to position [1399, 0]
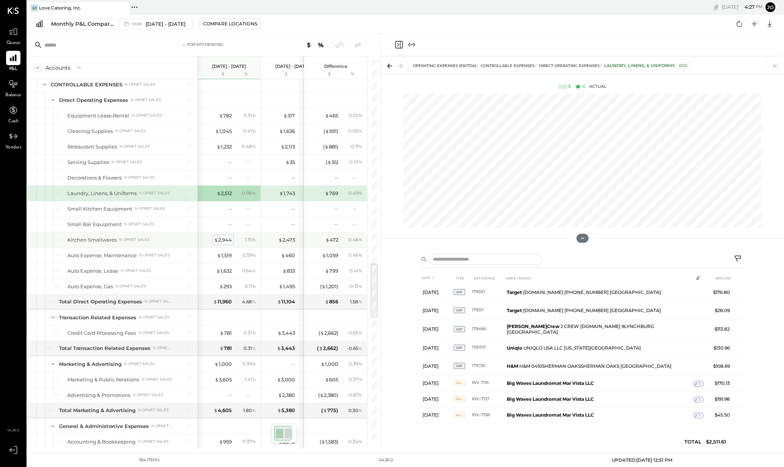
click at [225, 243] on div "$ 2,944" at bounding box center [223, 239] width 18 height 7
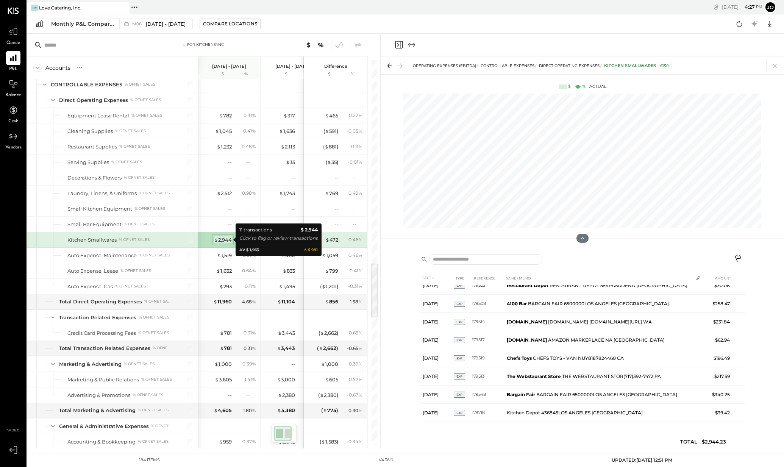
scroll to position [63, 0]
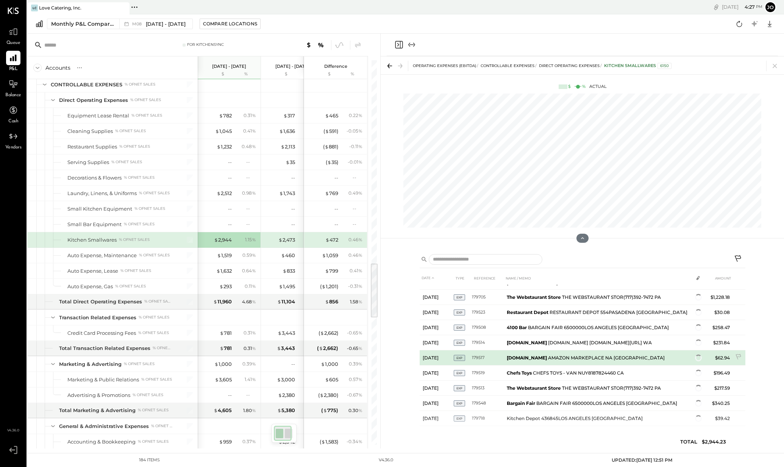
scroll to position [63, 0]
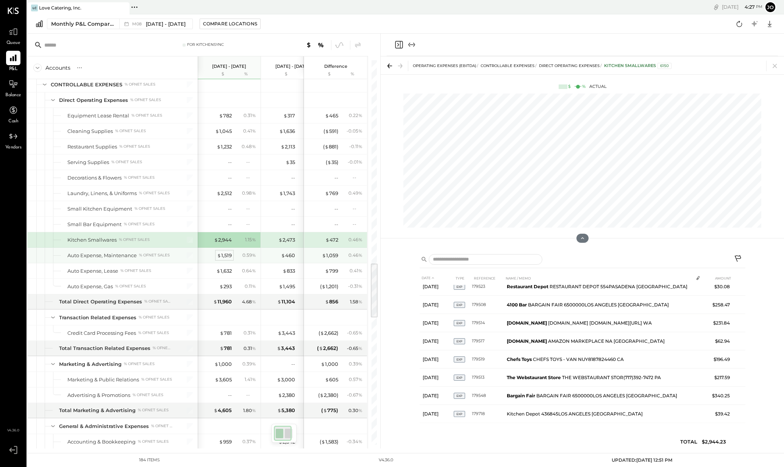
click at [224, 257] on div "$ 1,519" at bounding box center [224, 255] width 15 height 7
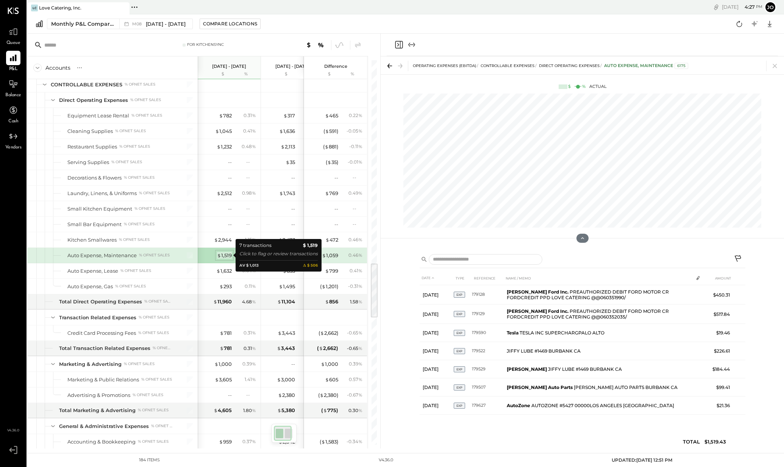
scroll to position [0, 0]
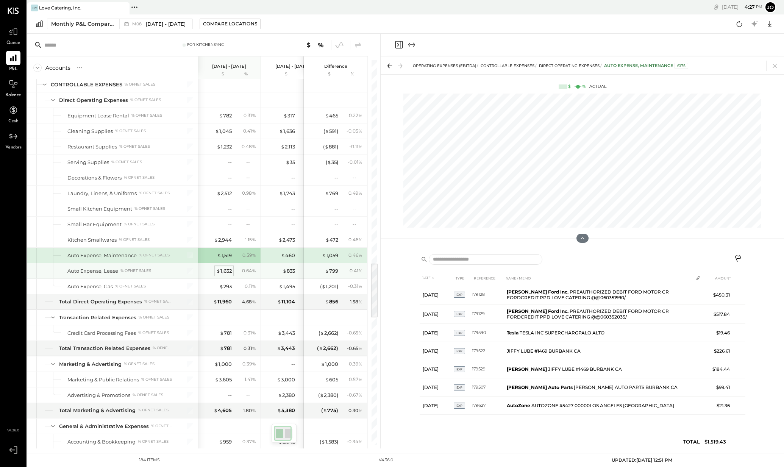
click at [224, 271] on div "$ 1,632" at bounding box center [224, 271] width 16 height 7
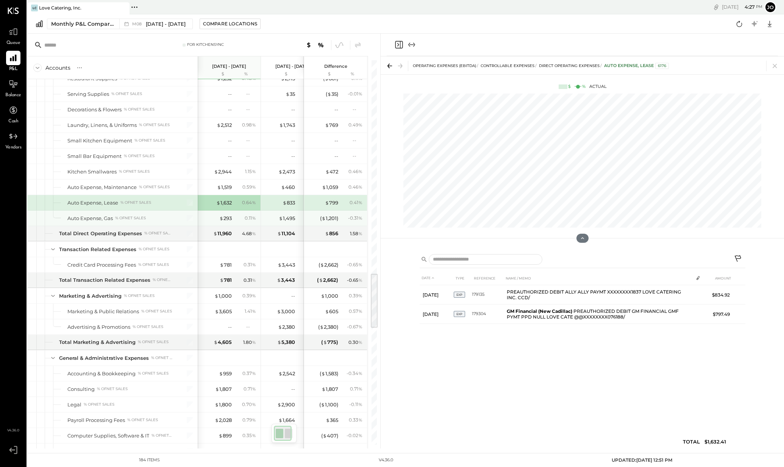
scroll to position [1468, 0]
click at [228, 219] on div "$ 293" at bounding box center [225, 217] width 13 height 7
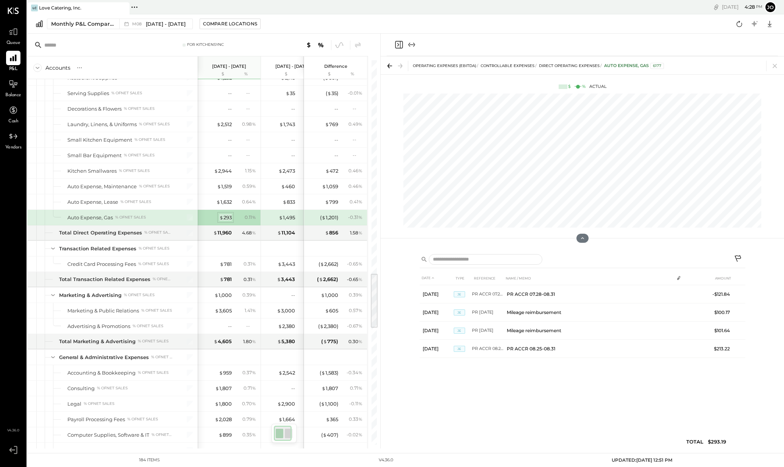
click at [222, 219] on span "$" at bounding box center [221, 217] width 4 height 6
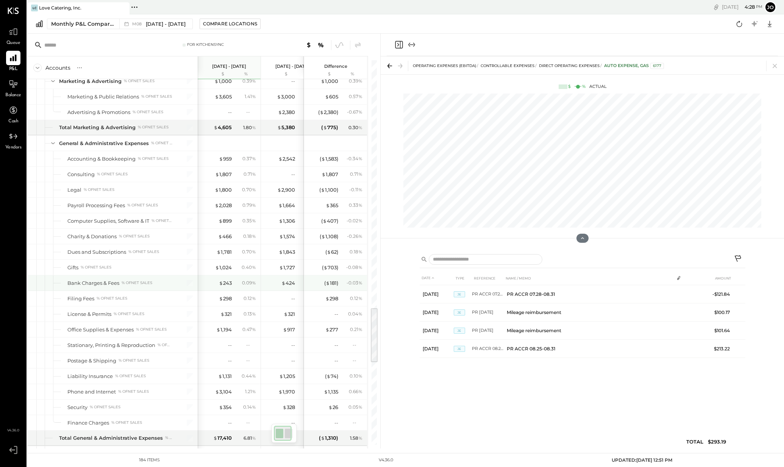
scroll to position [1737, 0]
